Goal: Complete application form

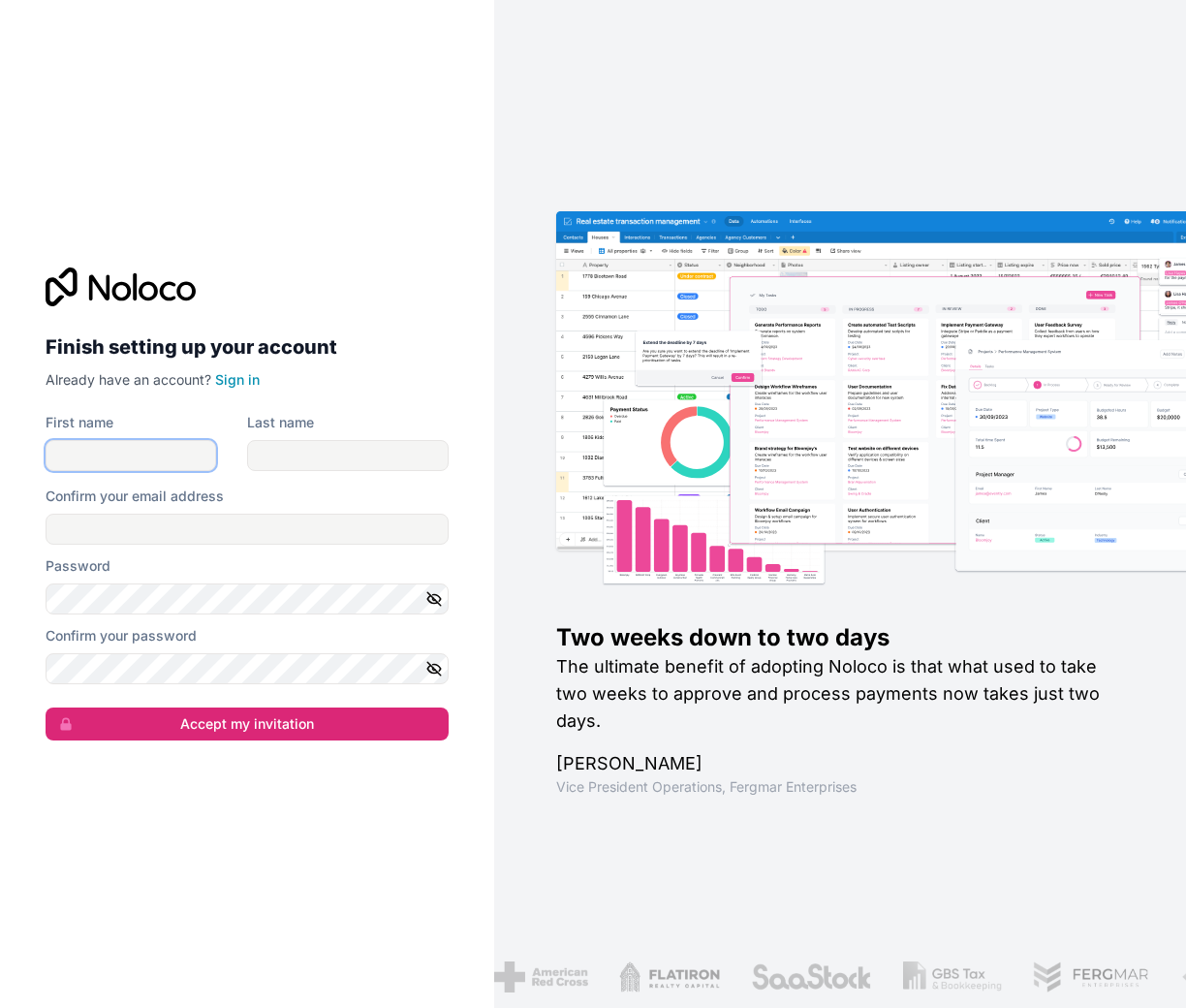
click at [79, 448] on input "First name" at bounding box center [130, 454] width 170 height 31
click at [233, 829] on div "Finish setting up your account Already have an account? Sign in First name Last…" at bounding box center [246, 504] width 494 height 1008
click at [91, 451] on input "First name" at bounding box center [130, 454] width 170 height 31
type input "Naim"
click at [332, 452] on input "Last name" at bounding box center [348, 454] width 202 height 31
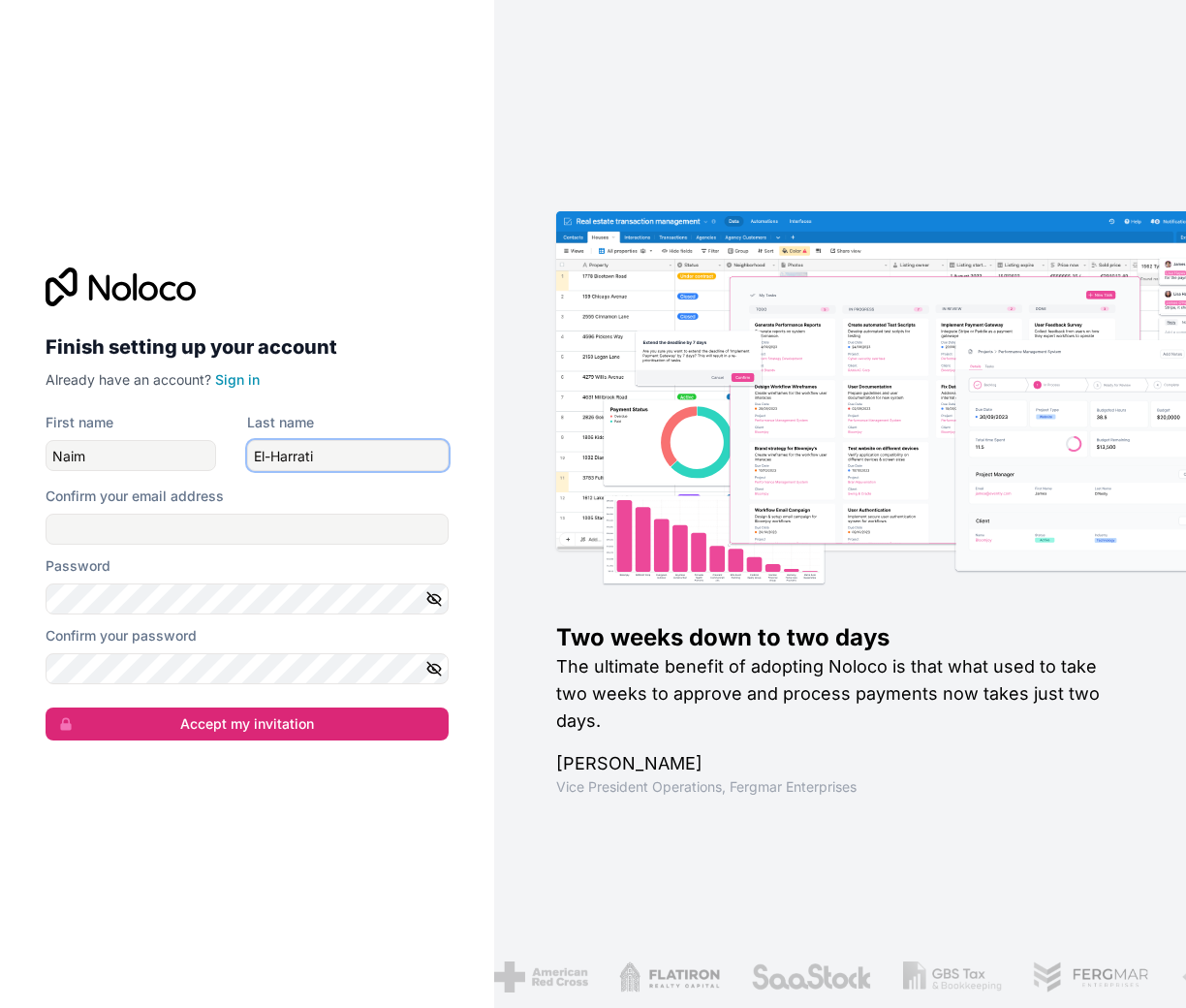
type input "El-Harrati"
click at [157, 532] on input "Confirm your email address" at bounding box center [246, 528] width 403 height 31
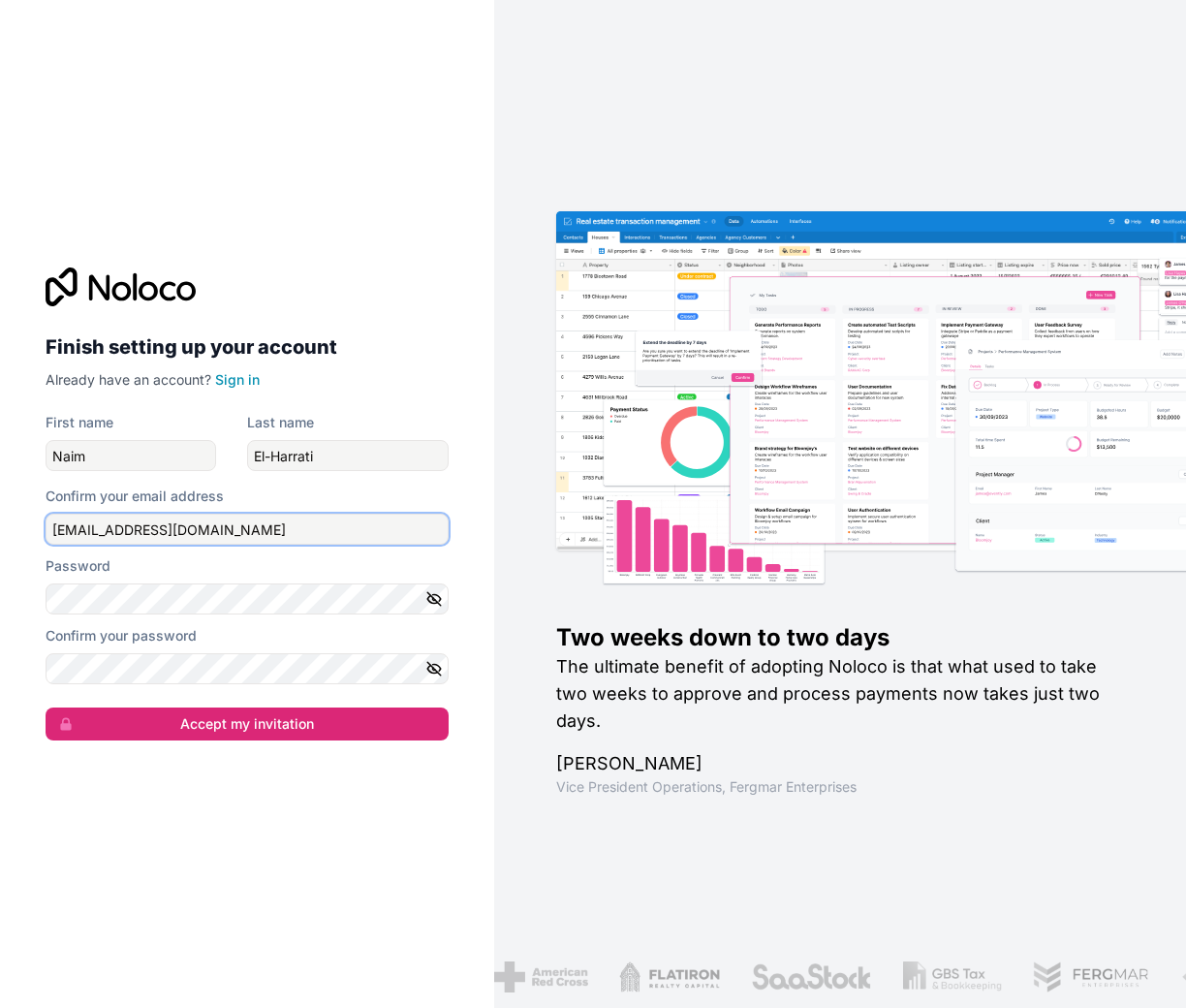
type input "[EMAIL_ADDRESS][DOMAIN_NAME]"
click at [404, 312] on div "Finish setting up your account Already have an account? Sign in" at bounding box center [246, 328] width 403 height 122
click at [187, 565] on div "Password" at bounding box center [246, 566] width 403 height 20
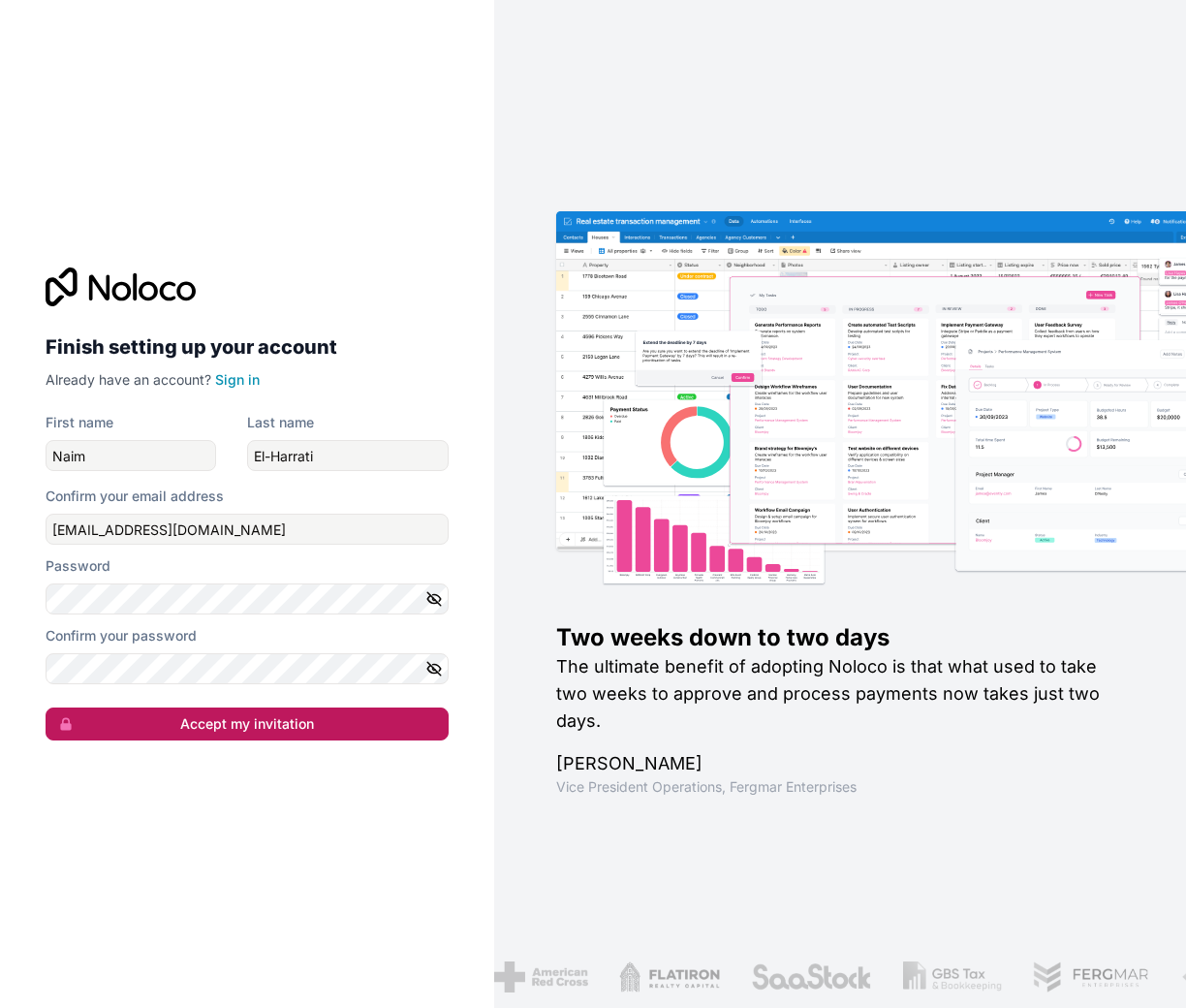
click at [246, 729] on button "Accept my invitation" at bounding box center [246, 723] width 403 height 33
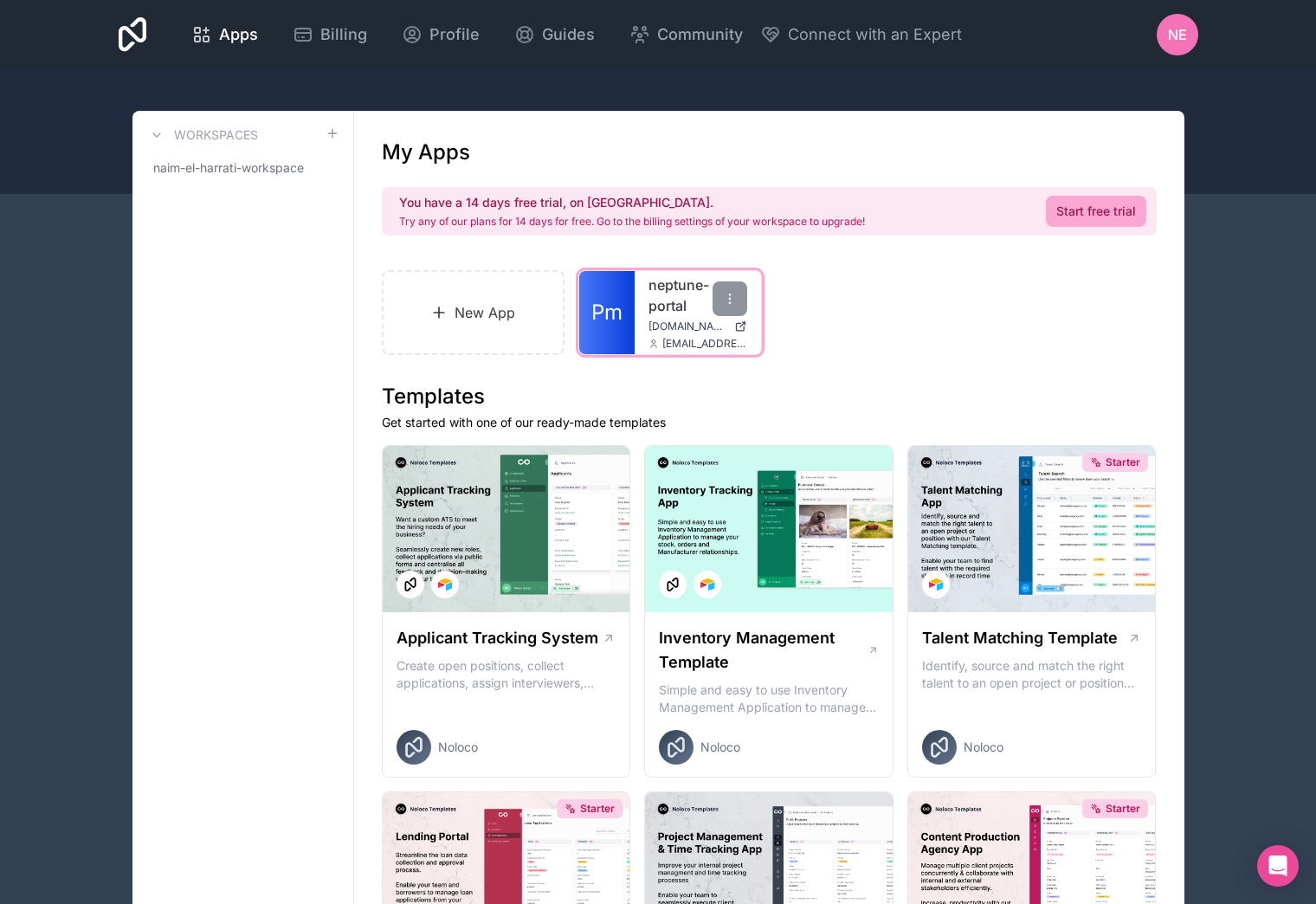
click at [648, 305] on link "neptune-portal" at bounding box center [697, 295] width 99 height 41
